Goal: Find specific page/section: Find specific page/section

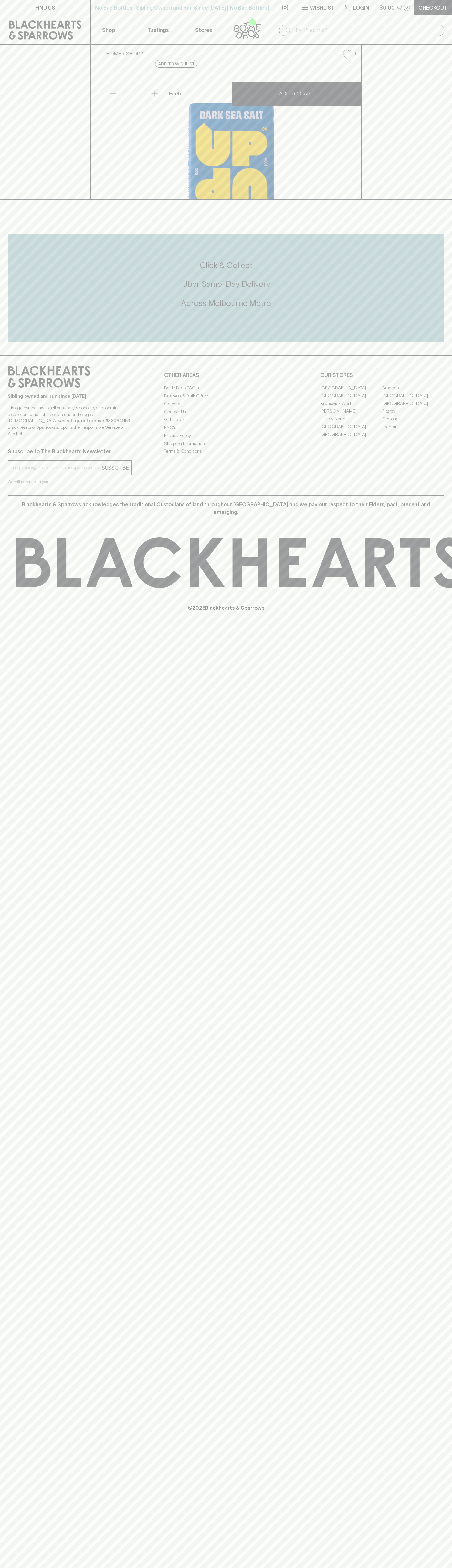
click at [413, 399] on link "[GEOGRAPHIC_DATA]" at bounding box center [413, 395] width 62 height 8
click at [408, 18] on div "​" at bounding box center [361, 30] width 181 height 29
click at [432, 1242] on div "FIND US | No Bad Bottles | Sibling Owned and Run Since 2006 | No Bad Bottles | …" at bounding box center [226, 784] width 452 height 1568
click at [448, 1567] on html "FIND US | No Bad Bottles | Sibling Owned and Run Since 2006 | No Bad Bottles | …" at bounding box center [226, 784] width 452 height 1568
click at [9, 481] on div "Sibling owned and run since 2006 It is against the law to sell or supply alcoho…" at bounding box center [226, 425] width 452 height 140
